Goal: Task Accomplishment & Management: Use online tool/utility

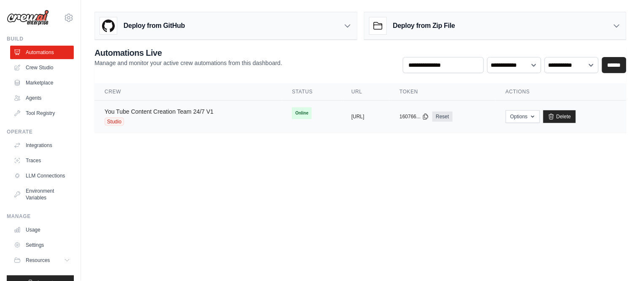
click at [154, 113] on link "You Tube Content Creation Team 24/7 V1" at bounding box center [159, 111] width 109 height 7
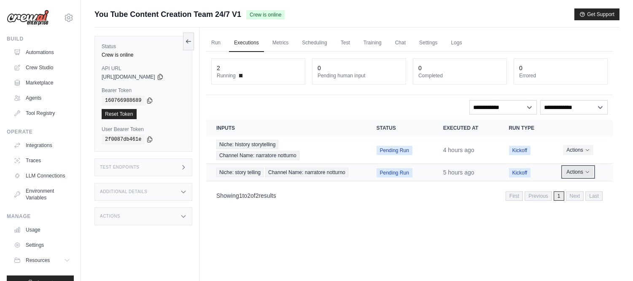
click at [589, 172] on icon "Actions for execution" at bounding box center [587, 171] width 5 height 5
click at [585, 171] on icon "Actions for execution" at bounding box center [587, 171] width 5 height 5
click at [421, 222] on div "Run Executions Metrics Scheduling Test Training Chat Settings Logs 2 Running 0 …" at bounding box center [410, 167] width 420 height 281
click at [389, 152] on span "Pending Run" at bounding box center [395, 150] width 36 height 9
click at [392, 171] on span "Pending Run" at bounding box center [395, 172] width 36 height 9
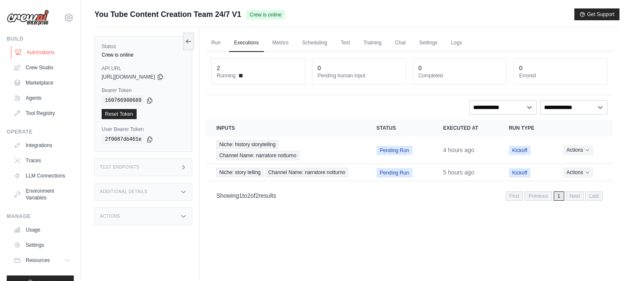
click at [29, 51] on link "Automations" at bounding box center [43, 53] width 64 height 14
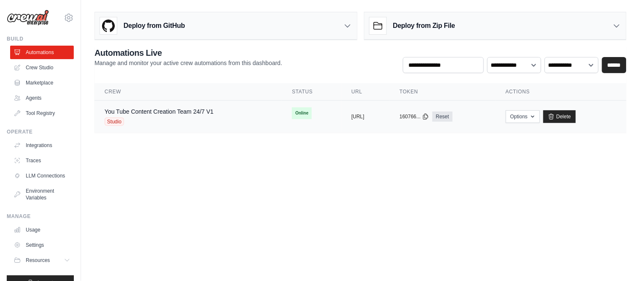
click at [207, 117] on div "Studio" at bounding box center [159, 121] width 109 height 8
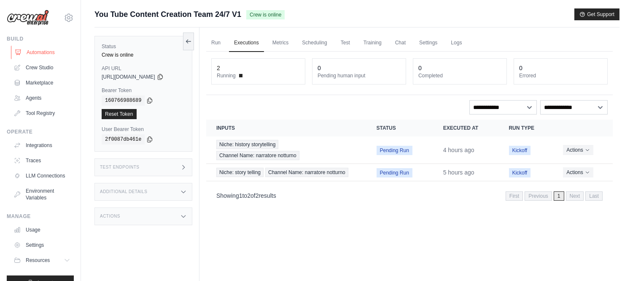
click at [27, 49] on link "Automations" at bounding box center [43, 53] width 64 height 14
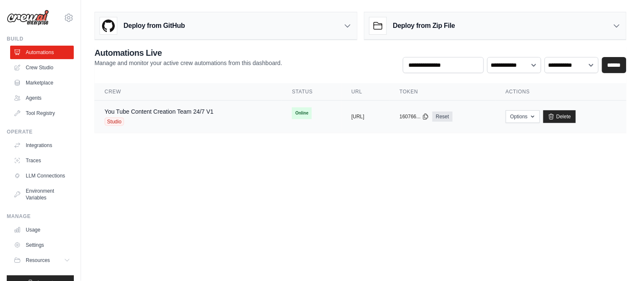
click at [246, 121] on td "You Tube Content Creation Team 24/7 V1 Studio" at bounding box center [188, 116] width 187 height 32
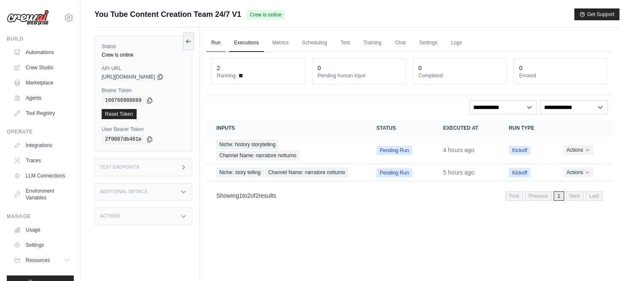
click at [216, 43] on link "Run" at bounding box center [215, 43] width 19 height 18
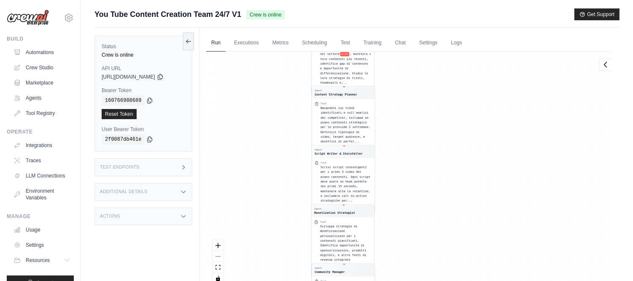
drag, startPoint x: 435, startPoint y: 119, endPoint x: 454, endPoint y: 240, distance: 122.6
click at [454, 242] on div "Agent YouTube Trend Researcher Task Effettua una ricerca approfondita delle ten…" at bounding box center [409, 170] width 407 height 238
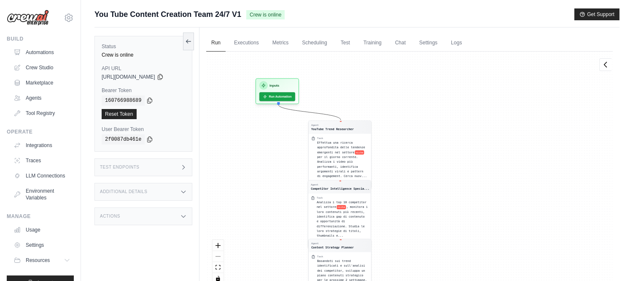
drag, startPoint x: 454, startPoint y: 92, endPoint x: 450, endPoint y: 240, distance: 148.1
click at [450, 240] on div "Agent YouTube Trend Researcher Task Effettua una ricerca approfondita delle ten…" at bounding box center [409, 170] width 407 height 238
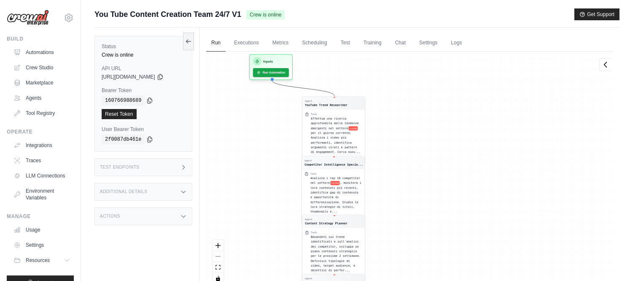
drag, startPoint x: 456, startPoint y: 190, endPoint x: 452, endPoint y: 24, distance: 166.3
click at [452, 23] on div "Submit a support request Describe your issue or question * Please be specific a…" at bounding box center [357, 158] width 525 height 300
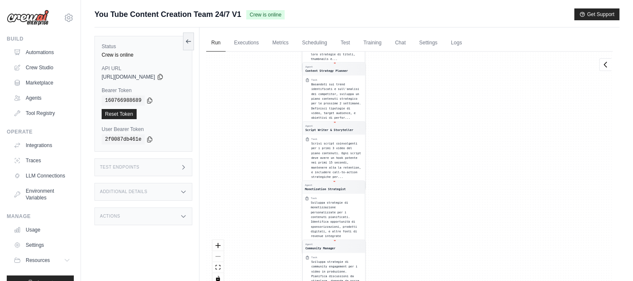
drag, startPoint x: 473, startPoint y: 249, endPoint x: 457, endPoint y: 125, distance: 125.1
click at [457, 136] on div "Agent YouTube Trend Researcher Task Effettua una ricerca approfondita delle ten…" at bounding box center [409, 170] width 407 height 238
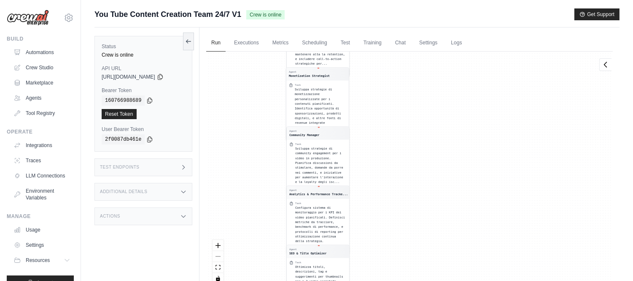
drag, startPoint x: 453, startPoint y: 218, endPoint x: 465, endPoint y: 128, distance: 90.3
click at [460, 142] on div "Agent YouTube Trend Researcher Task Effettua una ricerca approfondita delle ten…" at bounding box center [409, 170] width 407 height 238
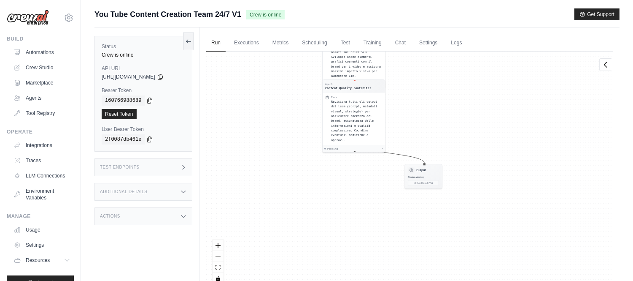
drag, startPoint x: 427, startPoint y: 218, endPoint x: 460, endPoint y: 30, distance: 191.0
click at [460, 30] on div "Run Executions Metrics Scheduling Test Training Chat Settings Logs 2 Running 0 …" at bounding box center [410, 167] width 420 height 281
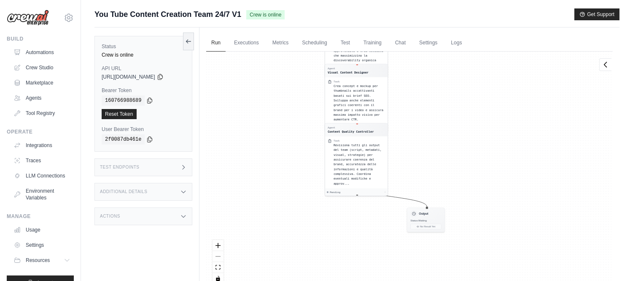
drag, startPoint x: 470, startPoint y: 86, endPoint x: 465, endPoint y: 286, distance: 199.2
click at [465, 280] on html "[EMAIL_ADDRESS][DOMAIN_NAME] Settings Build Automations Crew Studio Resources *" at bounding box center [316, 158] width 633 height 316
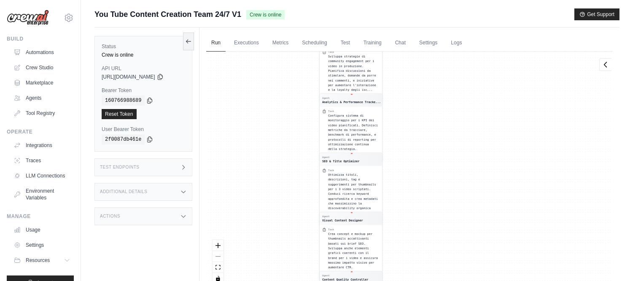
drag, startPoint x: 466, startPoint y: 79, endPoint x: 466, endPoint y: 263, distance: 184.0
click at [466, 263] on div "Agent YouTube Trend Researcher Task Effettua una ricerca approfondita delle ten…" at bounding box center [409, 170] width 407 height 238
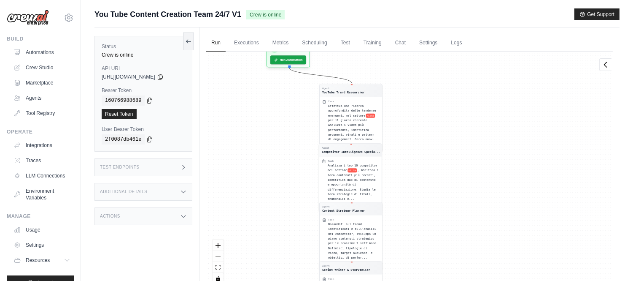
drag, startPoint x: 442, startPoint y: 66, endPoint x: 445, endPoint y: 216, distance: 150.2
click at [442, 229] on div "Agent YouTube Trend Researcher Task Effettua una ricerca approfondita delle ten…" at bounding box center [409, 170] width 407 height 238
click at [30, 54] on link "Automations" at bounding box center [43, 53] width 64 height 14
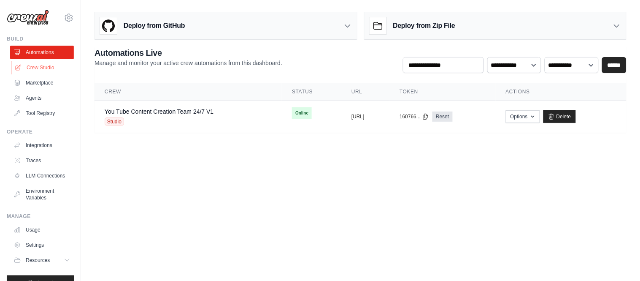
click at [35, 66] on link "Crew Studio" at bounding box center [43, 68] width 64 height 14
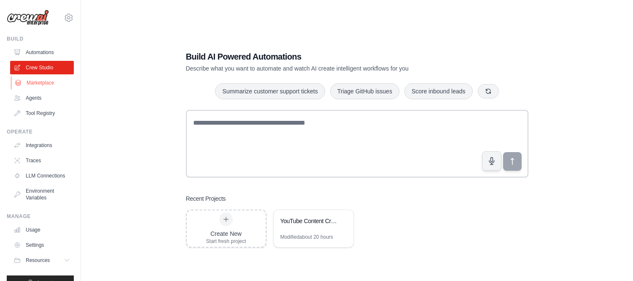
click at [29, 85] on link "Marketplace" at bounding box center [43, 83] width 64 height 14
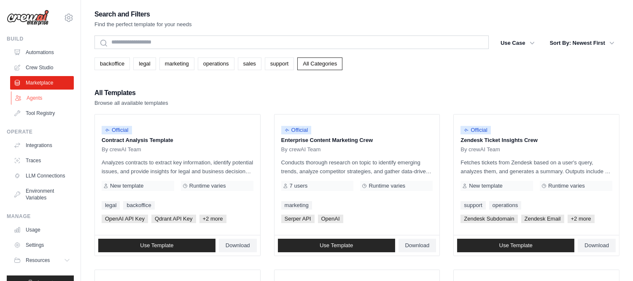
click at [30, 97] on link "Agents" at bounding box center [43, 98] width 64 height 14
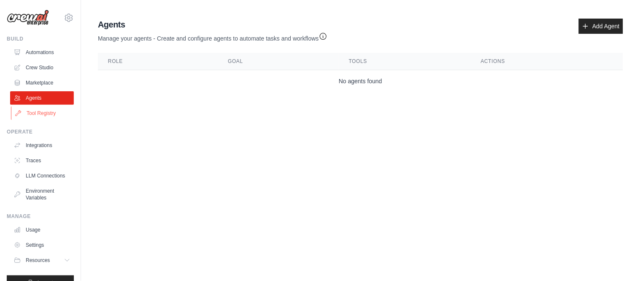
click at [36, 110] on link "Tool Registry" at bounding box center [43, 113] width 64 height 14
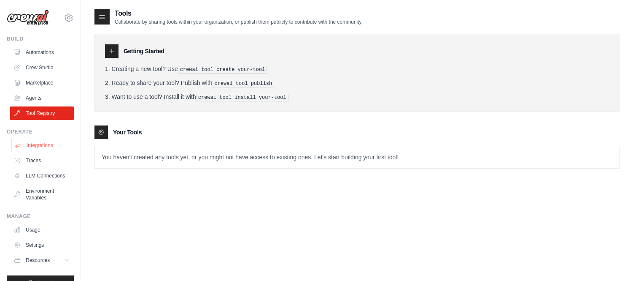
click at [32, 143] on link "Integrations" at bounding box center [43, 145] width 64 height 14
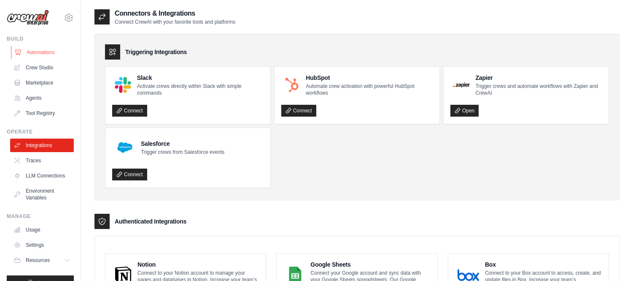
click at [38, 58] on link "Automations" at bounding box center [43, 53] width 64 height 14
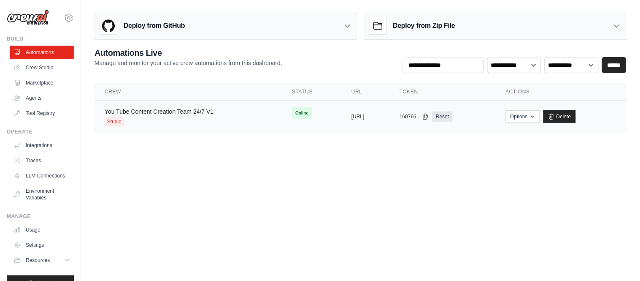
click at [138, 111] on link "You Tube Content Creation Team 24/7 V1" at bounding box center [159, 111] width 109 height 7
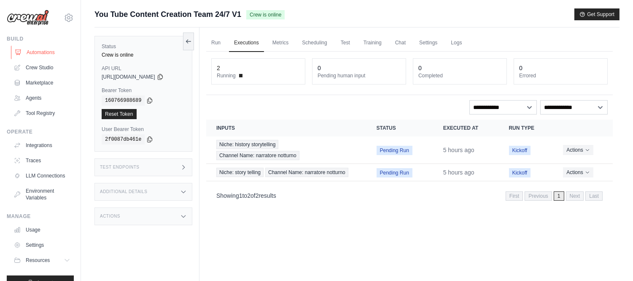
click at [57, 53] on link "Automations" at bounding box center [43, 53] width 64 height 14
